Goal: Obtain resource: Download file/media

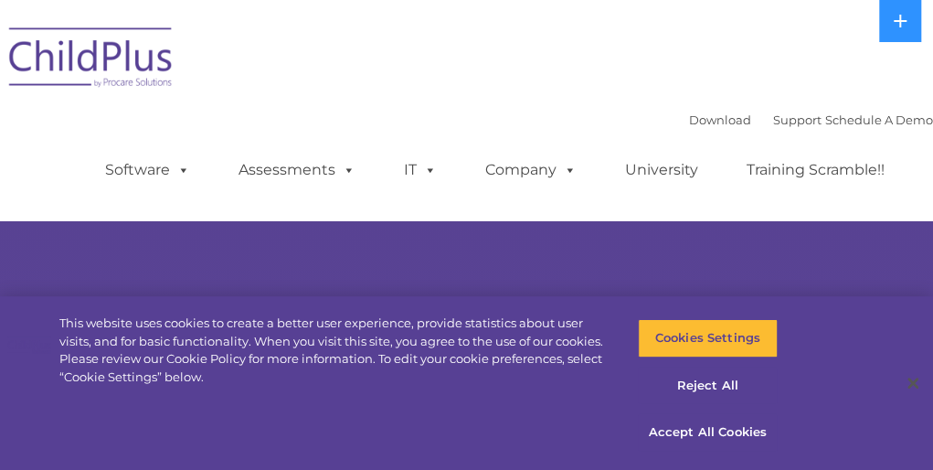
select select "MEDIUM"
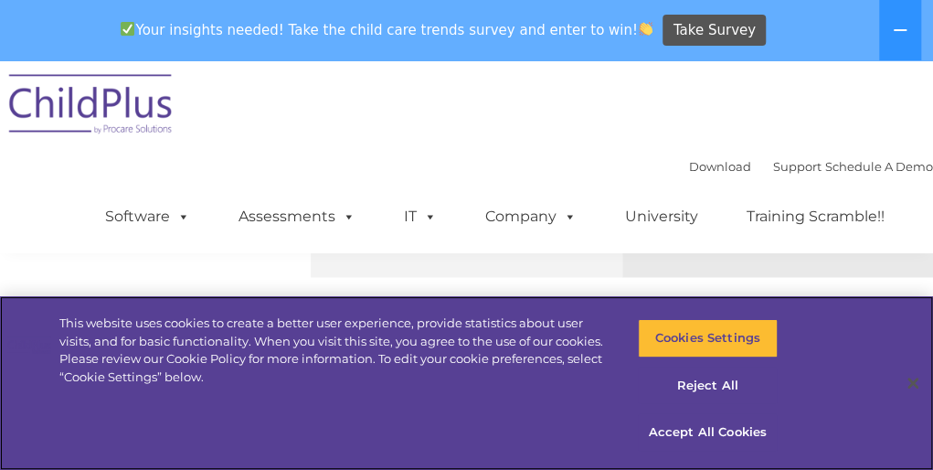
scroll to position [1215, 0]
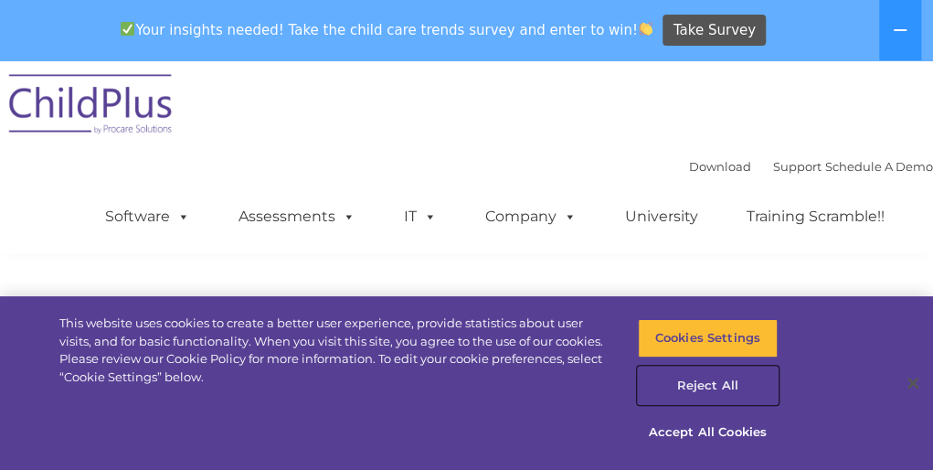
click at [676, 376] on button "Reject All" at bounding box center [708, 385] width 140 height 38
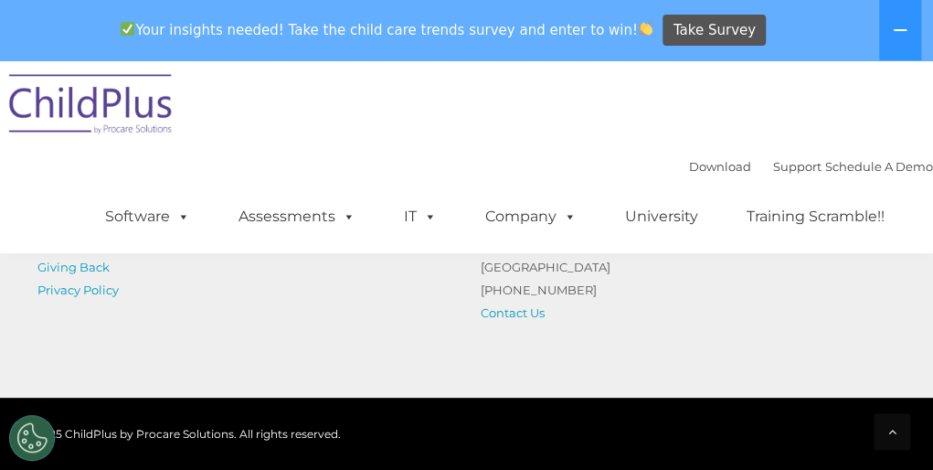
scroll to position [2353, 0]
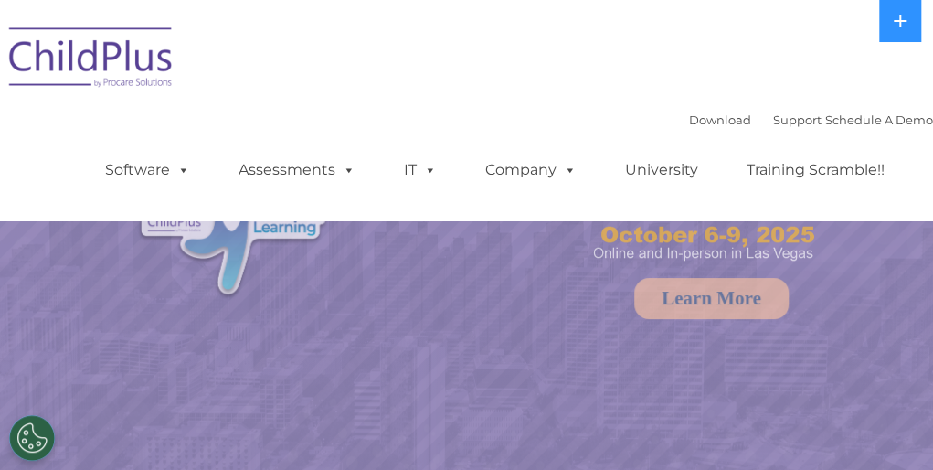
select select "MEDIUM"
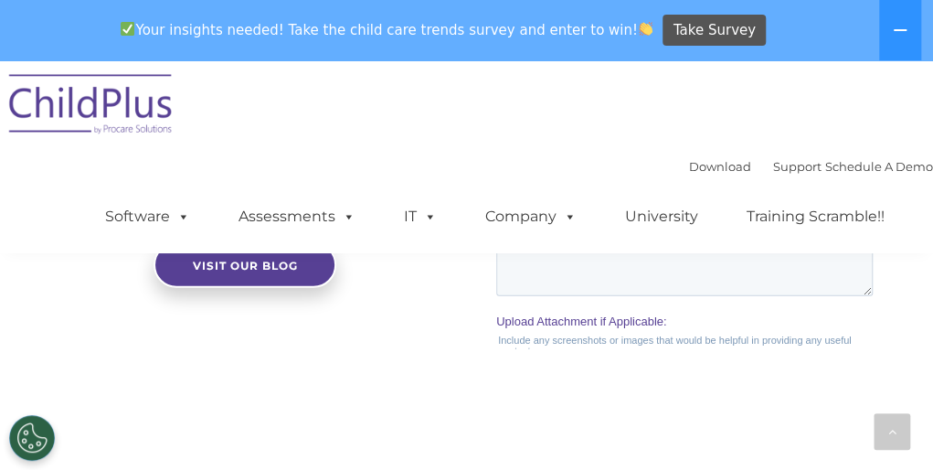
scroll to position [1951, 0]
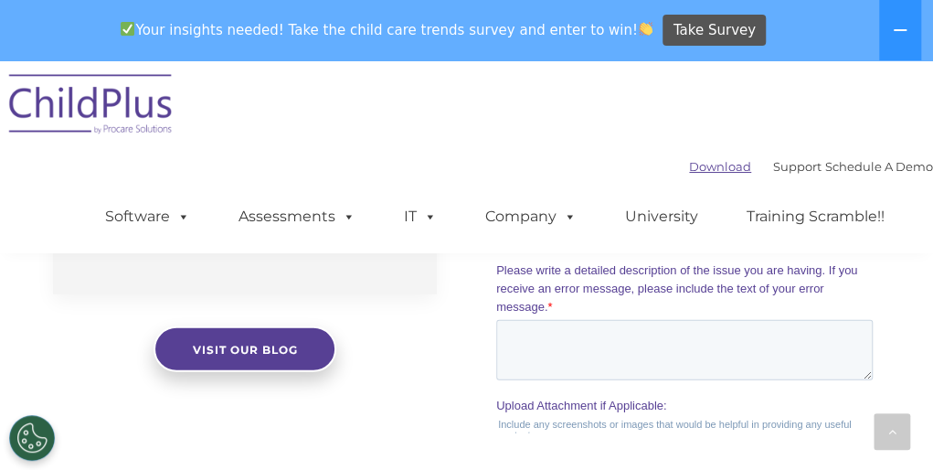
click at [689, 164] on link "Download" at bounding box center [720, 166] width 62 height 15
